Goal: Task Accomplishment & Management: Manage account settings

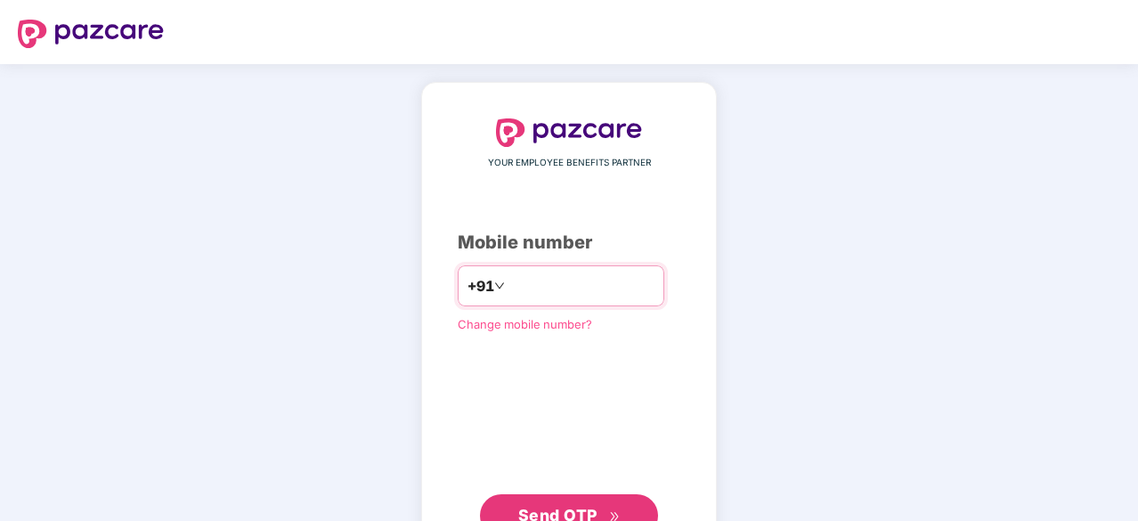
click at [529, 282] on input "number" at bounding box center [581, 286] width 146 height 28
type input "**********"
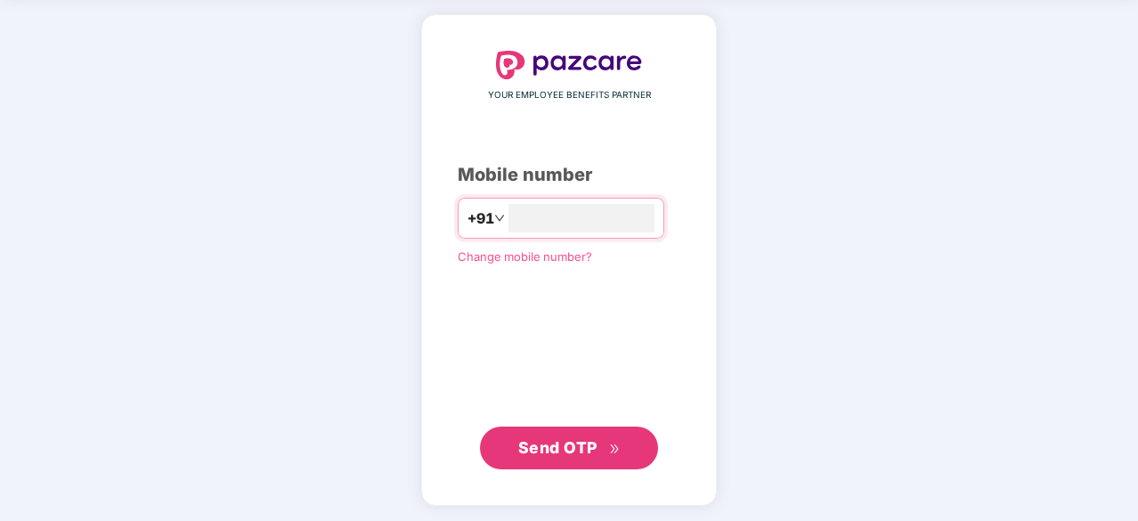
click at [609, 435] on span "Send OTP" at bounding box center [569, 447] width 102 height 25
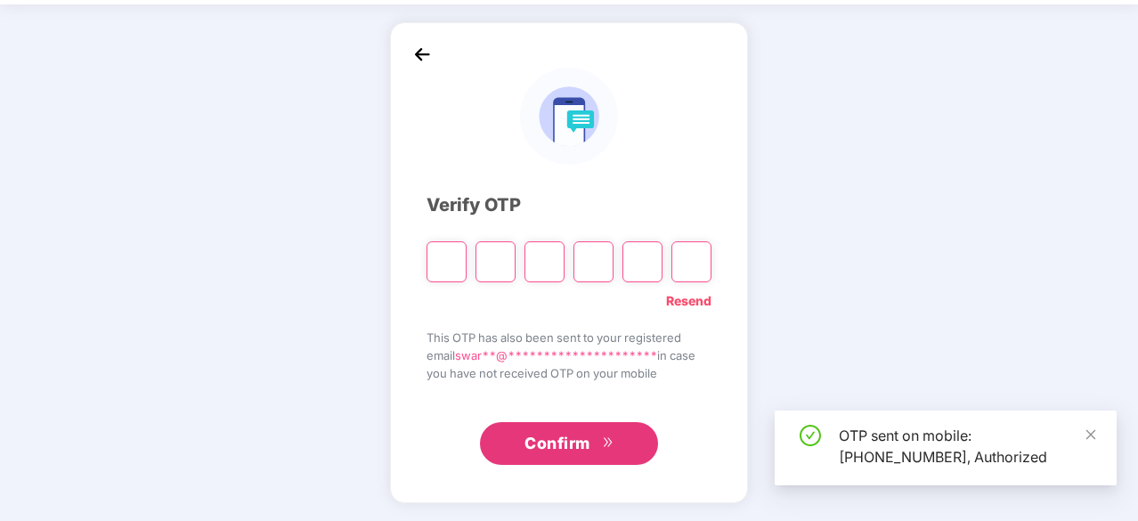
scroll to position [59, 0]
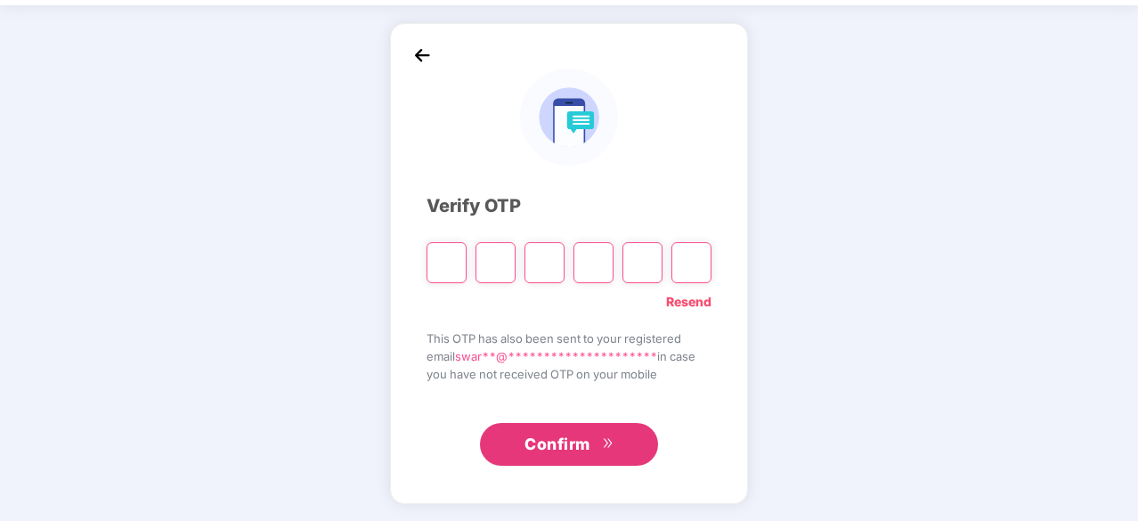
type input "*"
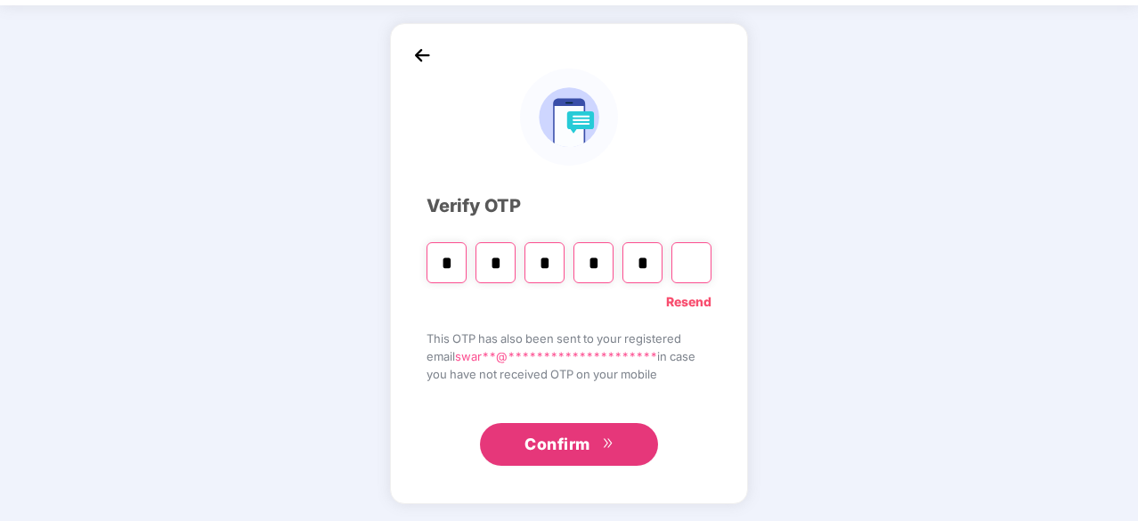
type input "*"
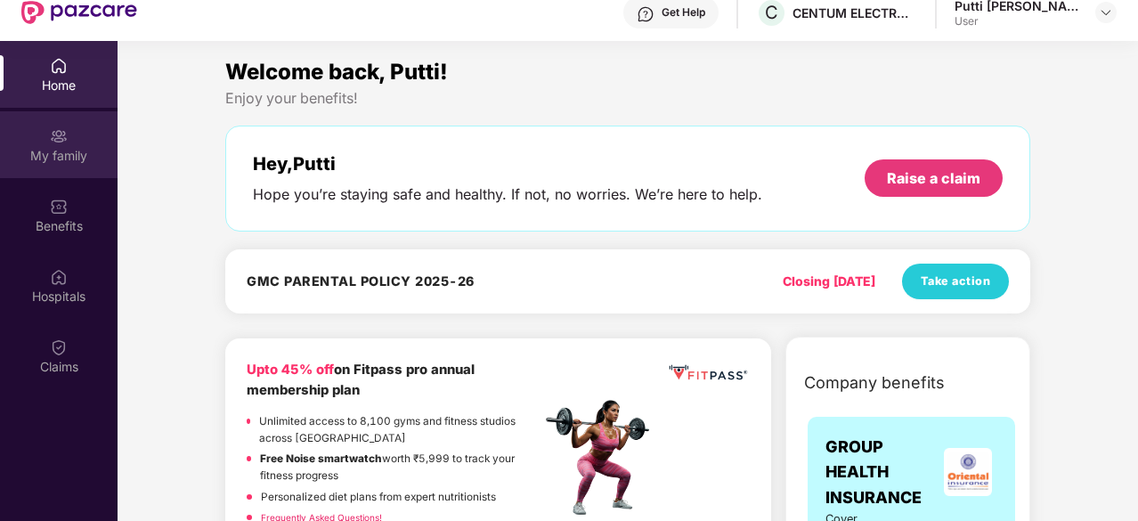
click at [41, 136] on div "My family" at bounding box center [59, 144] width 118 height 67
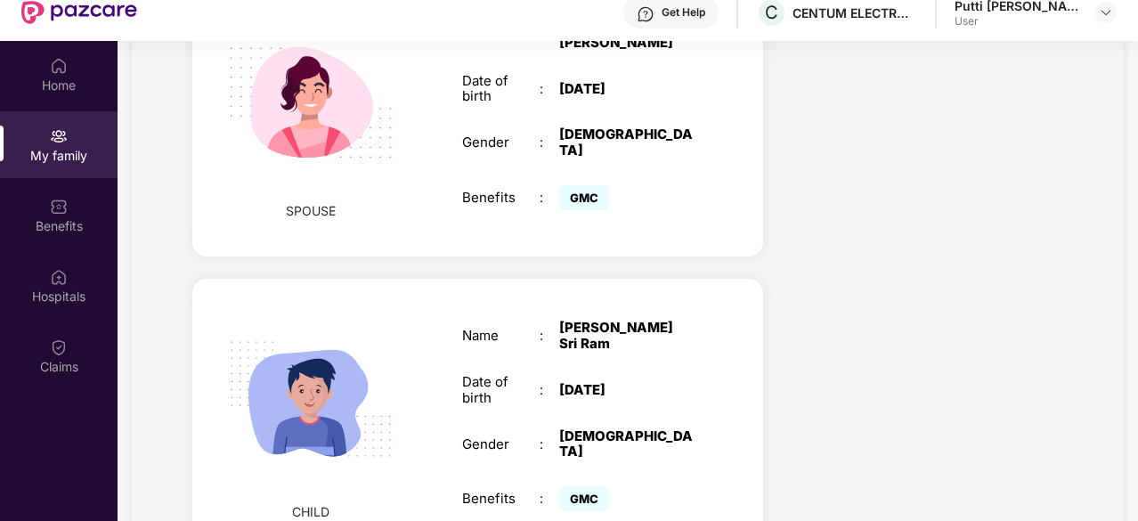
scroll to position [687, 0]
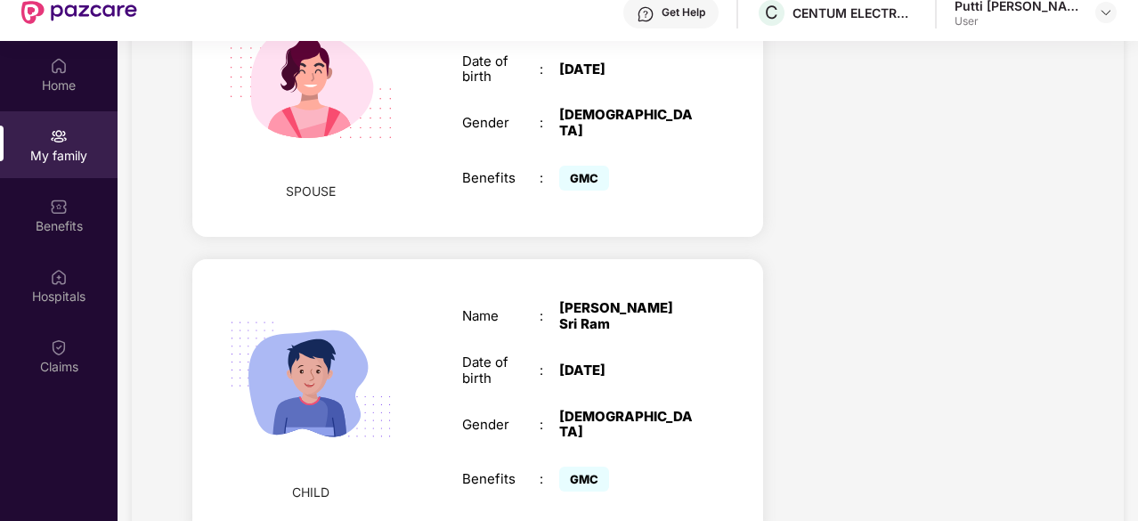
click at [309, 483] on span "CHILD" at bounding box center [310, 493] width 37 height 20
click at [618, 362] on div "[DATE]" at bounding box center [626, 370] width 135 height 16
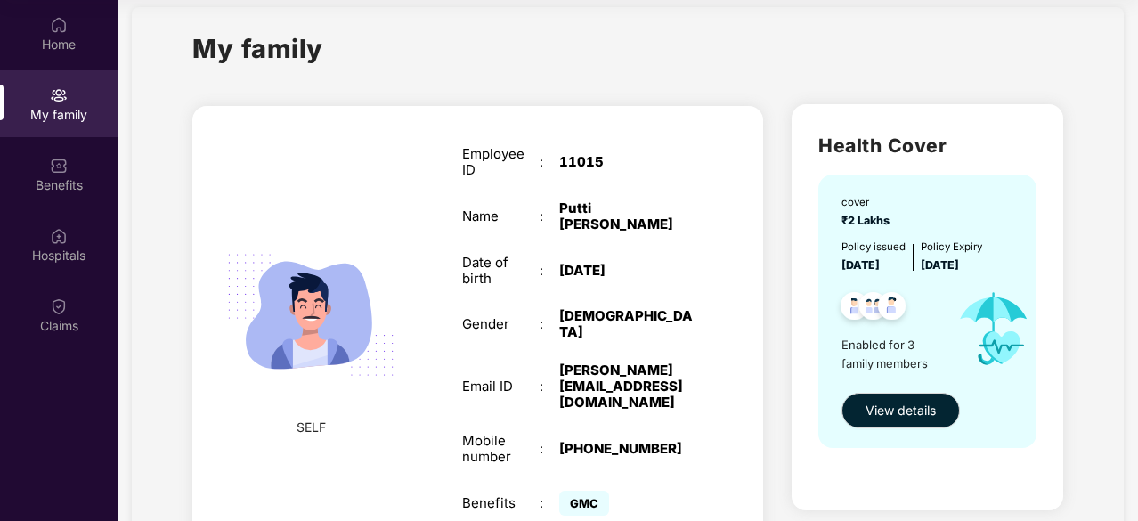
scroll to position [0, 0]
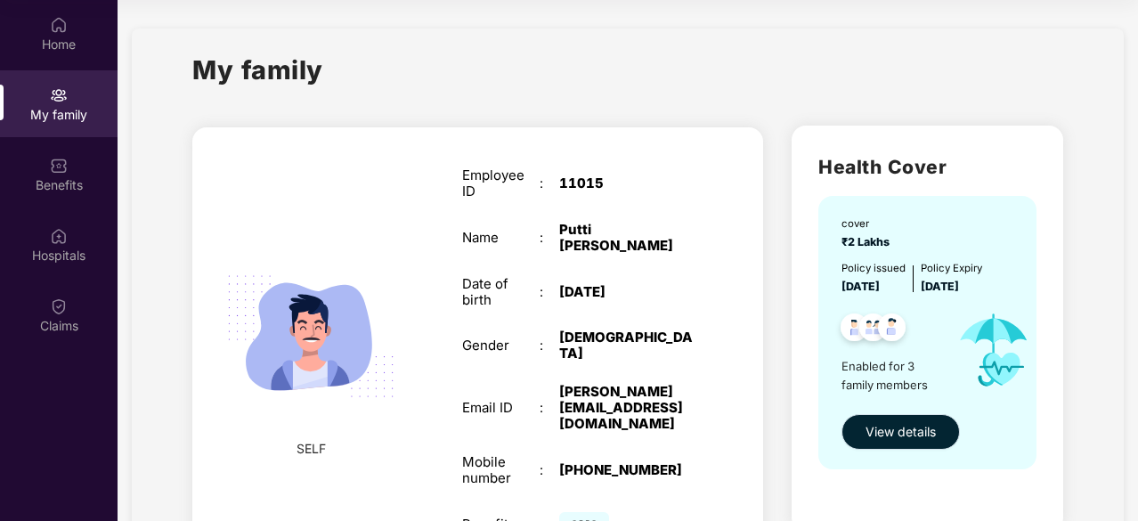
click at [890, 435] on span "View details" at bounding box center [900, 432] width 70 height 20
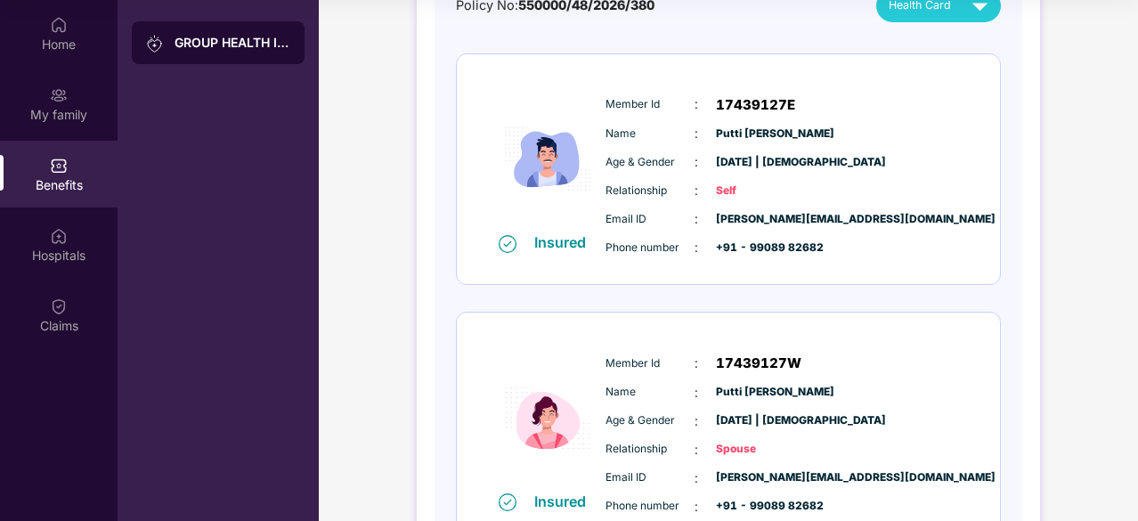
scroll to position [89, 0]
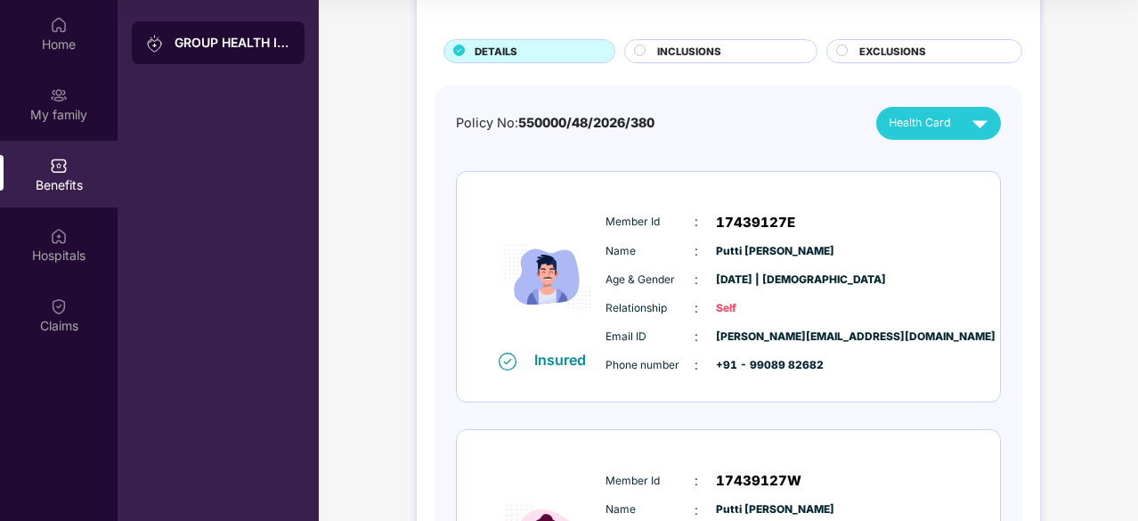
click at [941, 126] on span "Health Card" at bounding box center [919, 123] width 62 height 18
click at [945, 124] on span "Health Card" at bounding box center [919, 123] width 62 height 18
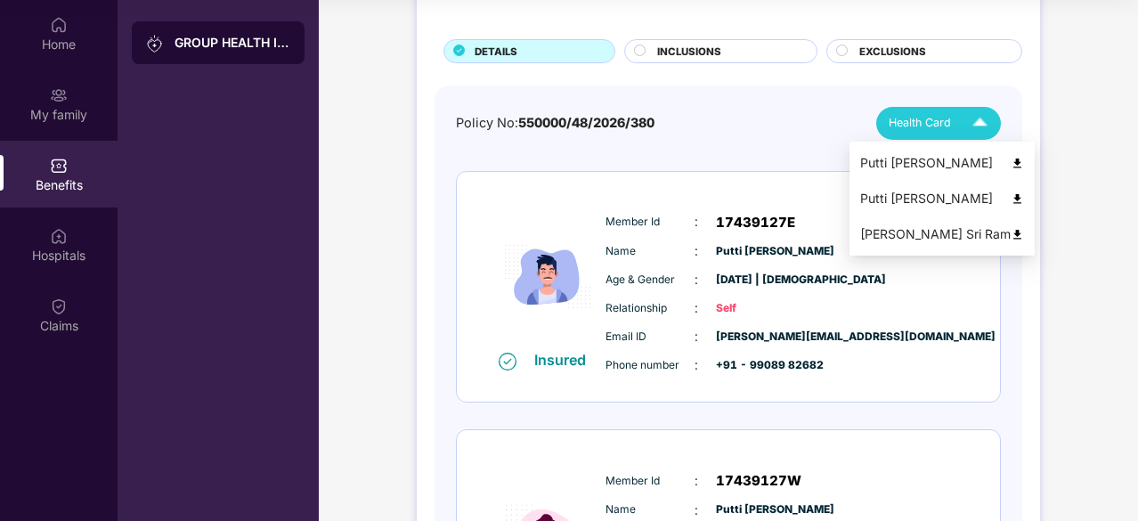
click at [1010, 161] on img at bounding box center [1016, 163] width 13 height 13
click at [964, 113] on img at bounding box center [979, 123] width 31 height 31
click at [1012, 199] on img at bounding box center [1016, 198] width 13 height 13
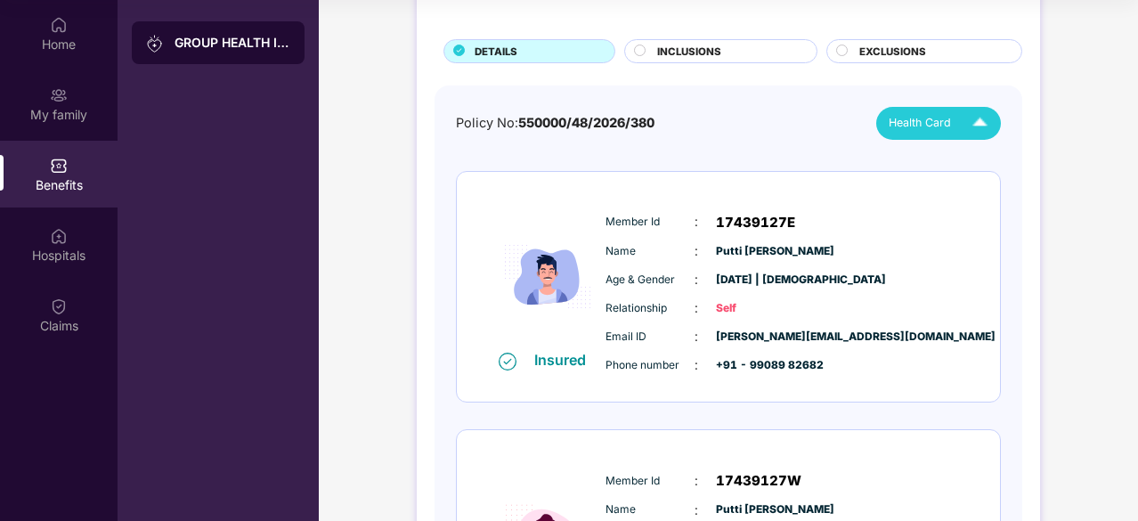
click at [935, 123] on span "Health Card" at bounding box center [919, 123] width 62 height 18
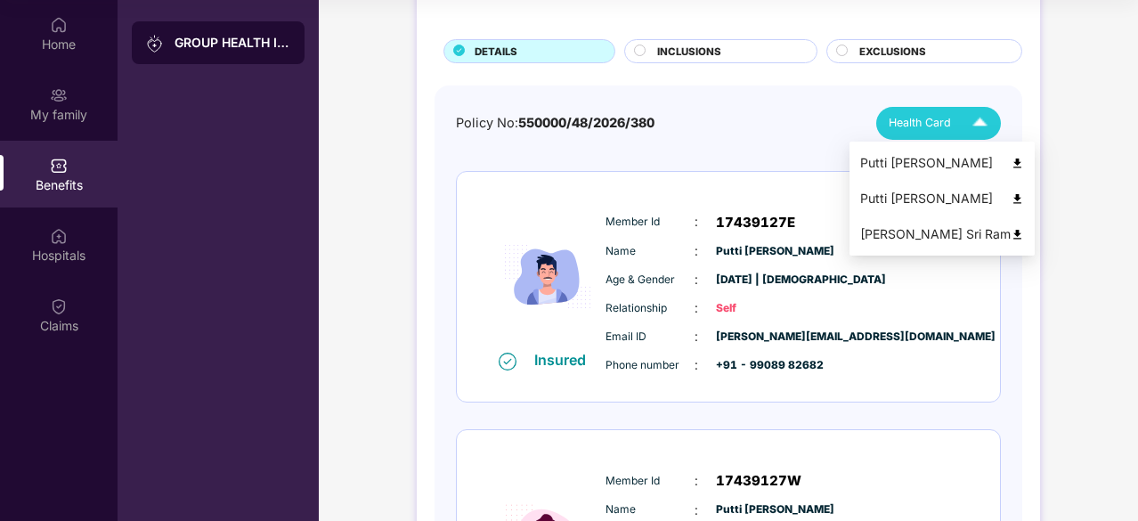
click at [1010, 231] on img at bounding box center [1016, 234] width 13 height 13
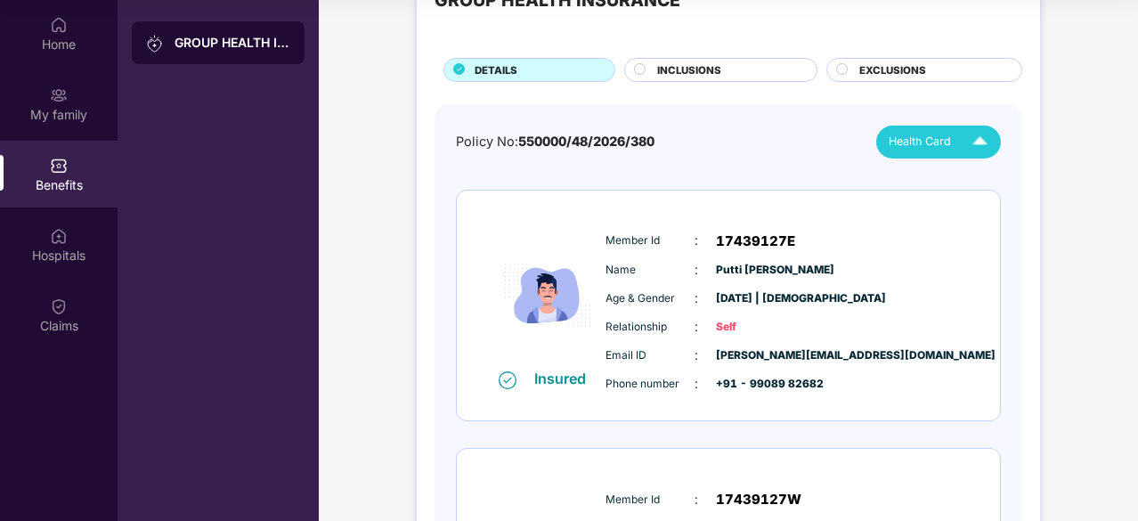
scroll to position [0, 0]
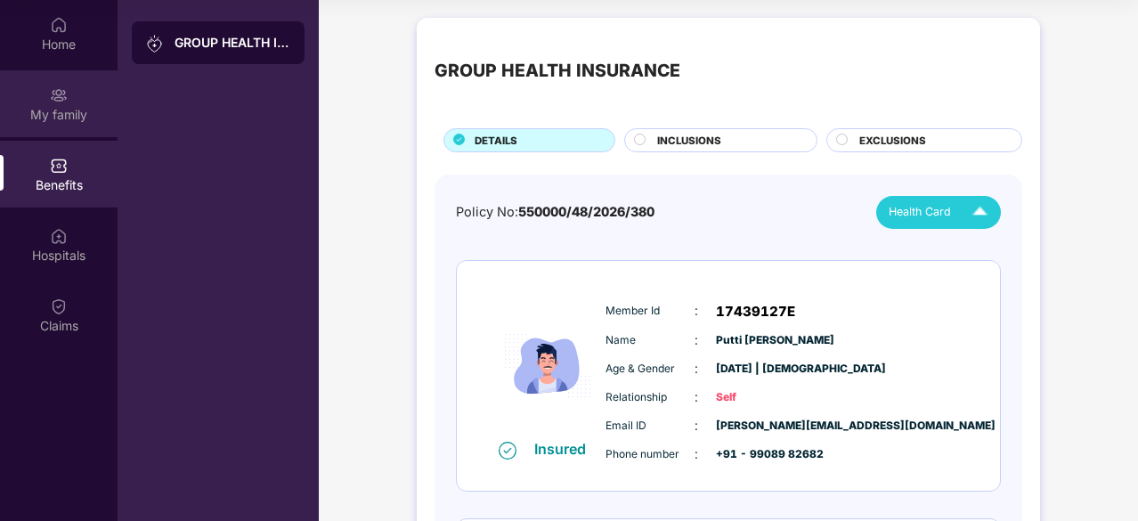
click at [69, 116] on div "My family" at bounding box center [59, 115] width 118 height 18
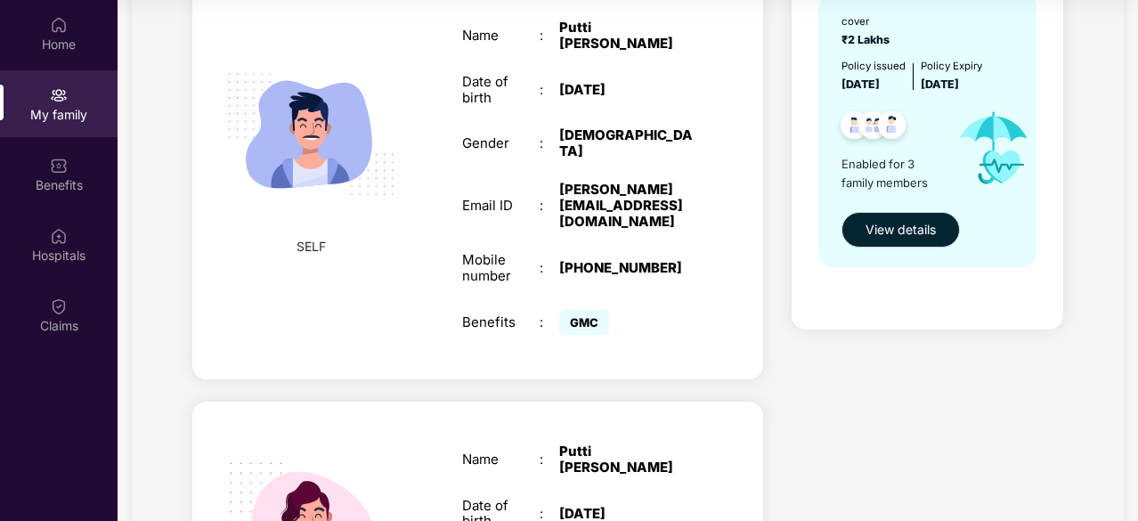
scroll to position [89, 0]
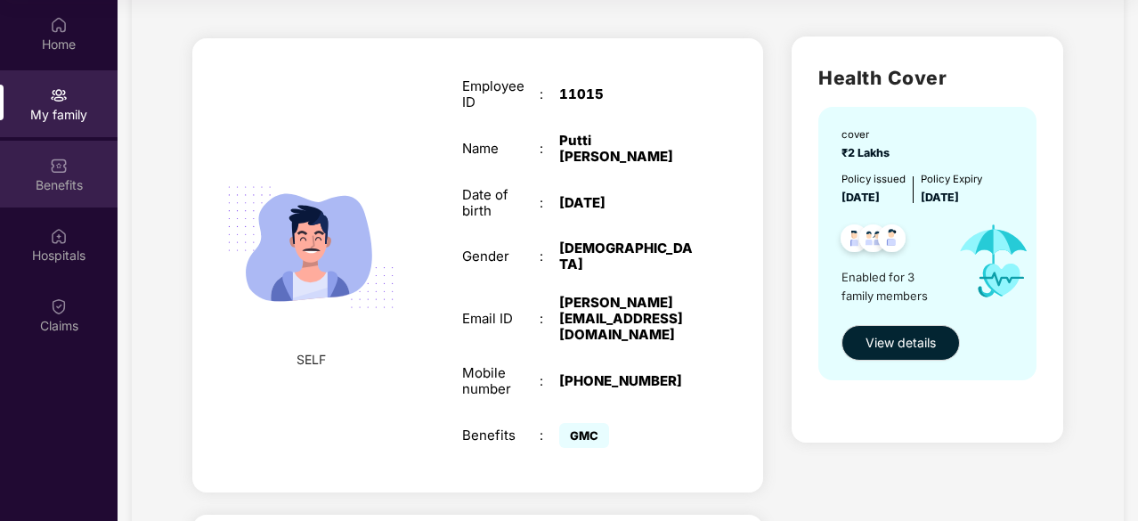
click at [75, 159] on div "Benefits" at bounding box center [59, 174] width 118 height 67
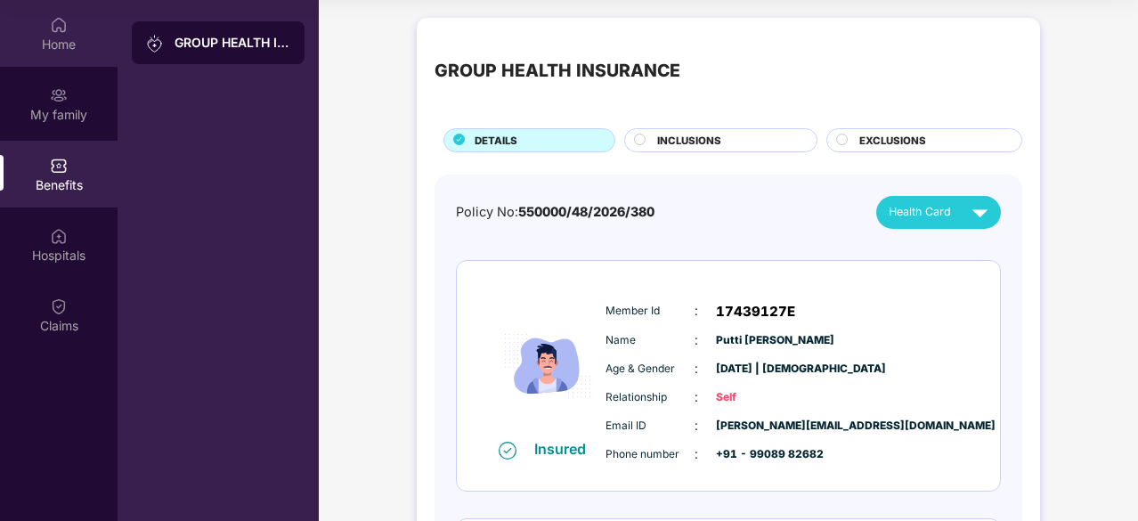
click at [71, 36] on div "Home" at bounding box center [59, 45] width 118 height 18
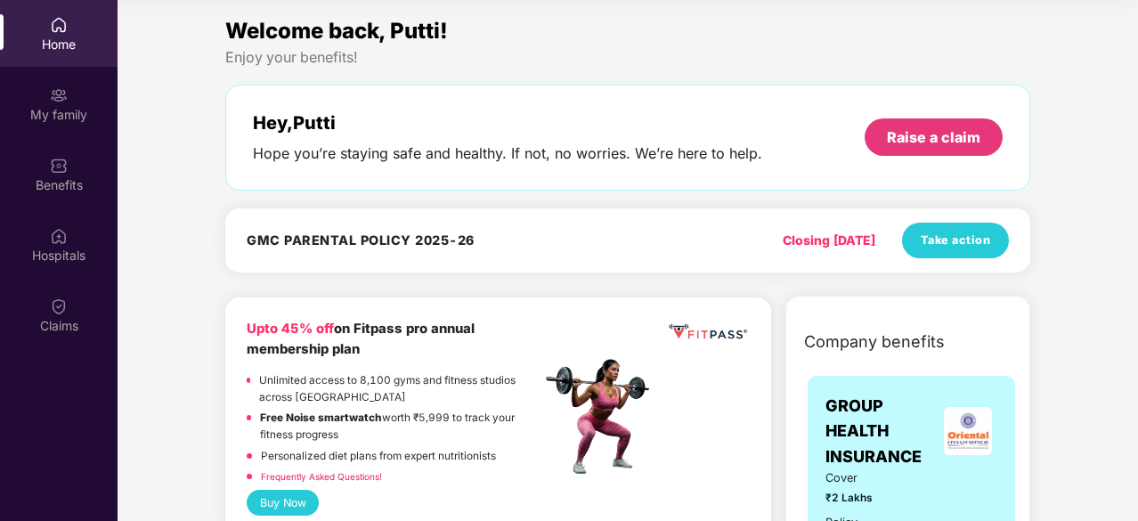
click at [407, 244] on h4 "GMC PARENTAL POLICY 2025-26" at bounding box center [361, 240] width 228 height 18
click at [803, 240] on div "Closing [DATE]" at bounding box center [829, 241] width 93 height 20
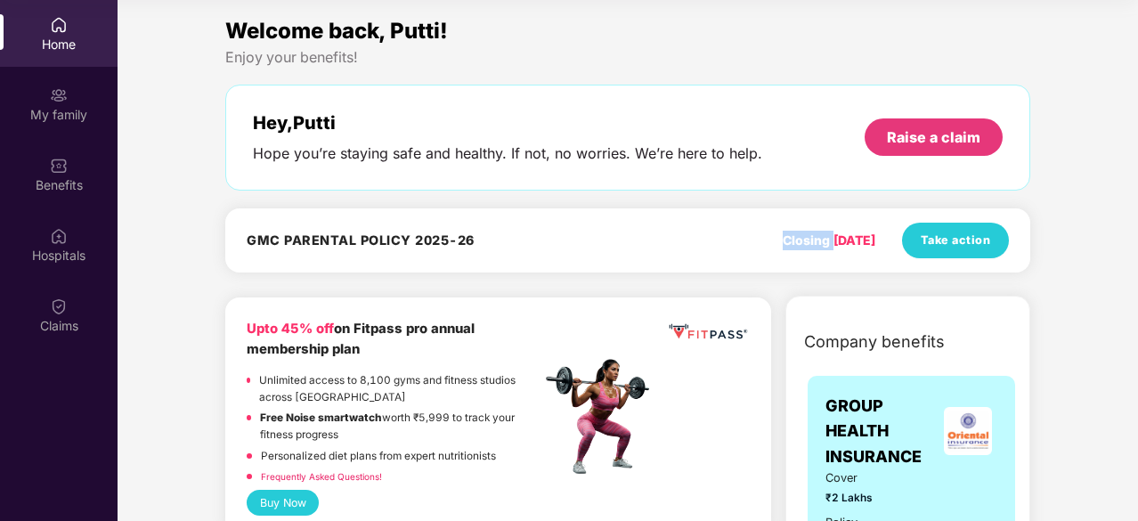
click at [803, 240] on div "Closing [DATE]" at bounding box center [829, 241] width 93 height 20
click at [800, 266] on div "GMC PARENTAL POLICY 2025-26 Closing [DATE] Take action" at bounding box center [627, 240] width 805 height 64
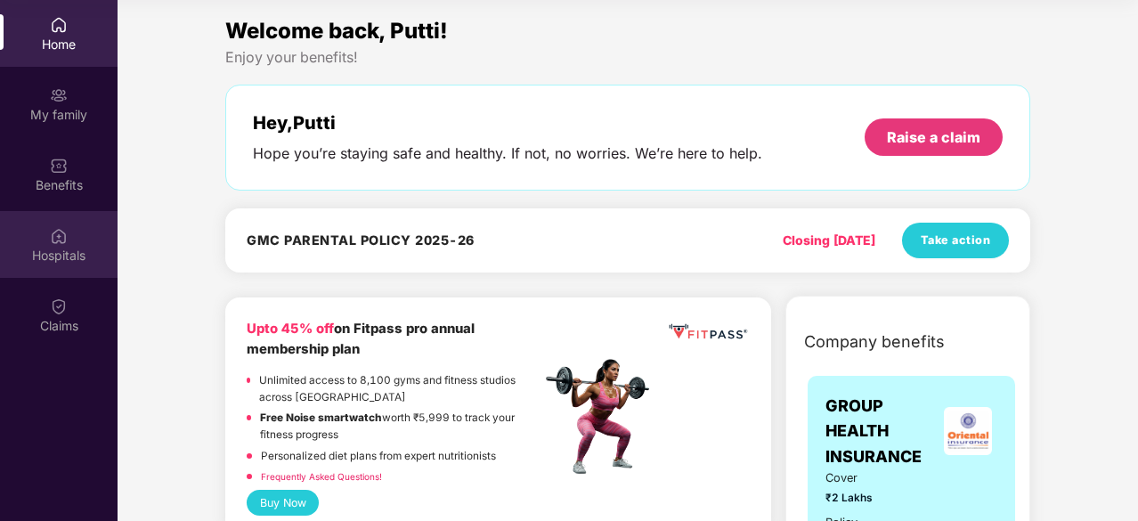
click at [81, 250] on div "Hospitals" at bounding box center [59, 256] width 118 height 18
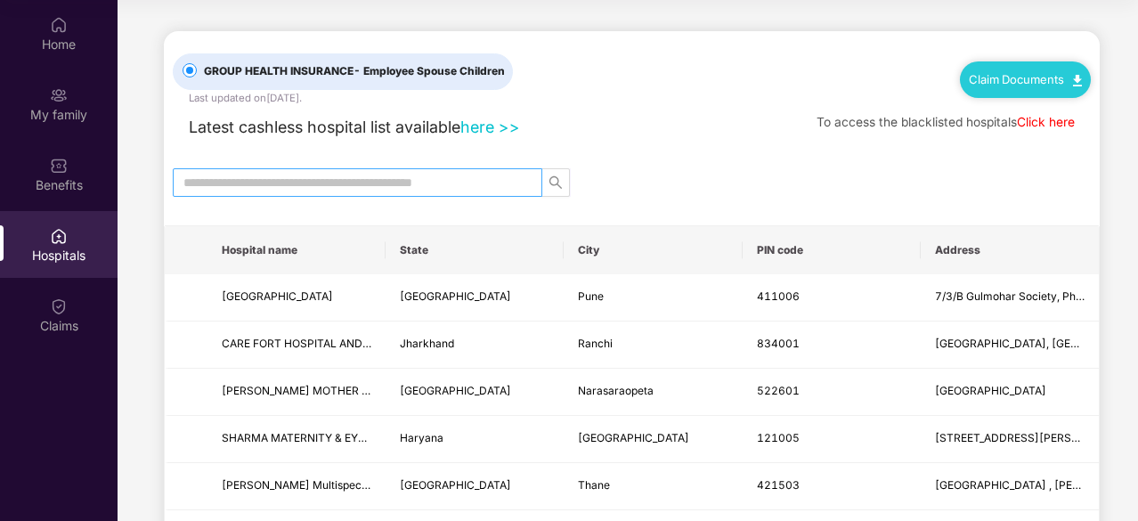
click at [452, 181] on input "text" at bounding box center [350, 183] width 334 height 20
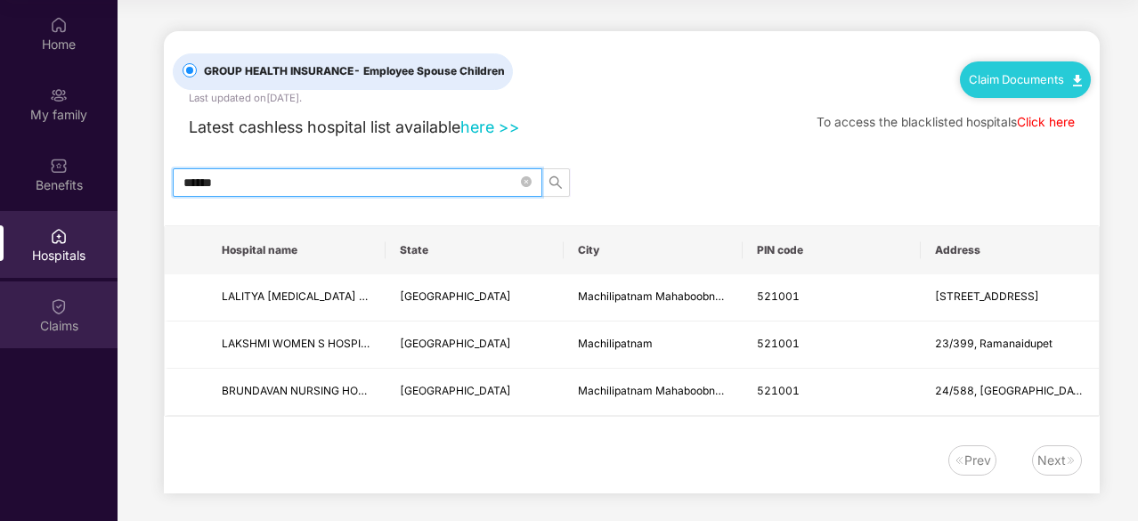
type input "******"
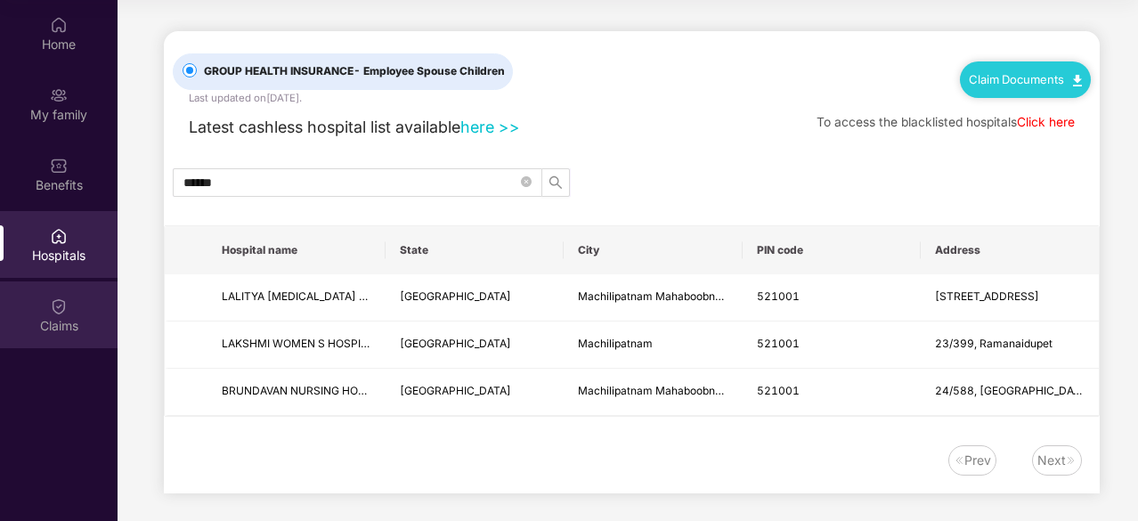
click at [78, 304] on div "Claims" at bounding box center [59, 314] width 118 height 67
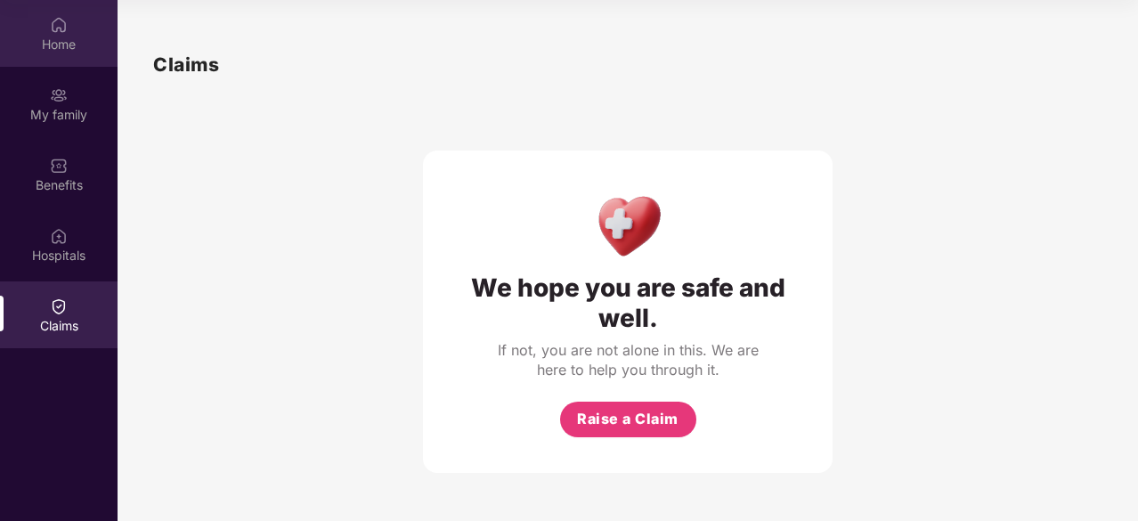
click at [51, 38] on div "Home" at bounding box center [59, 45] width 118 height 18
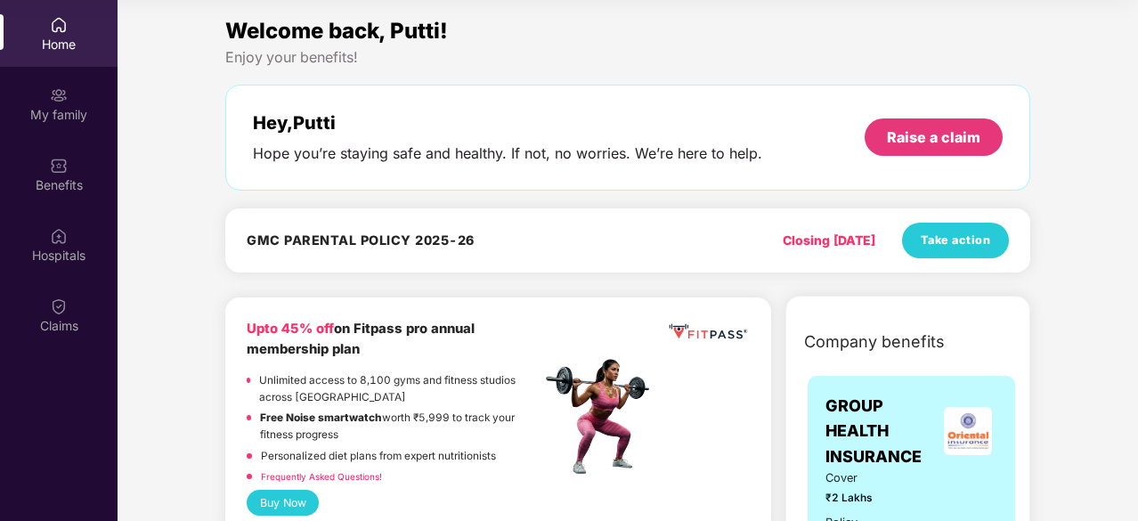
click at [64, 24] on img at bounding box center [59, 25] width 18 height 18
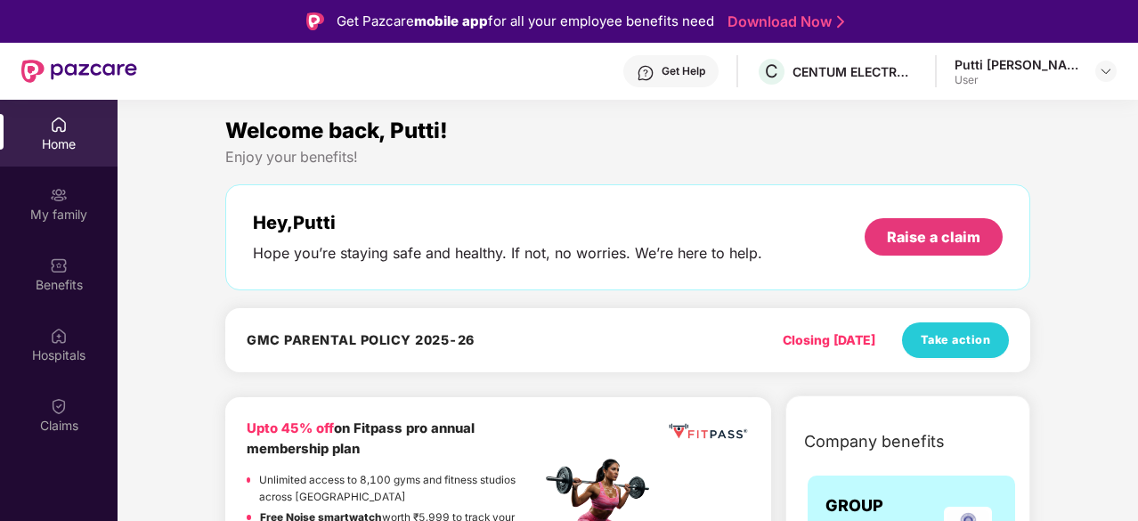
click at [1081, 64] on div "Putti Ram [PERSON_NAME] User" at bounding box center [1035, 71] width 162 height 31
click at [1111, 67] on img at bounding box center [1106, 71] width 14 height 14
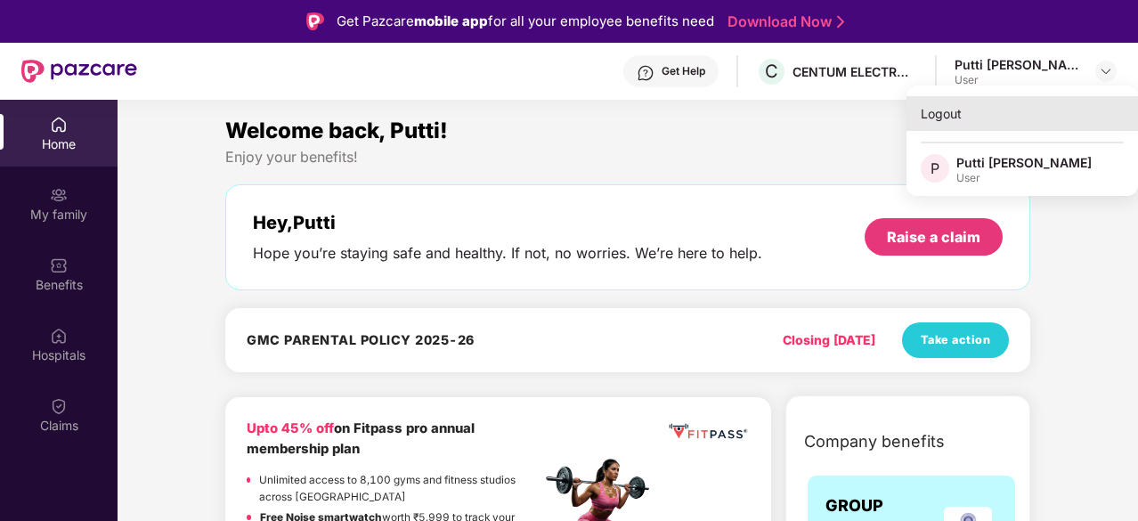
click at [944, 122] on div "Logout" at bounding box center [1021, 113] width 231 height 35
